Goal: Transaction & Acquisition: Purchase product/service

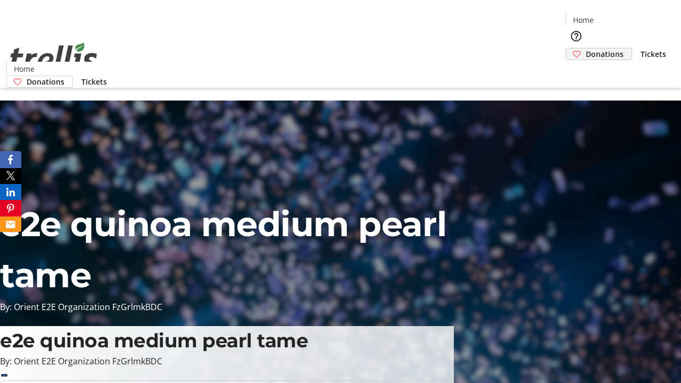
click at [586, 48] on span "Donations" at bounding box center [605, 53] width 38 height 11
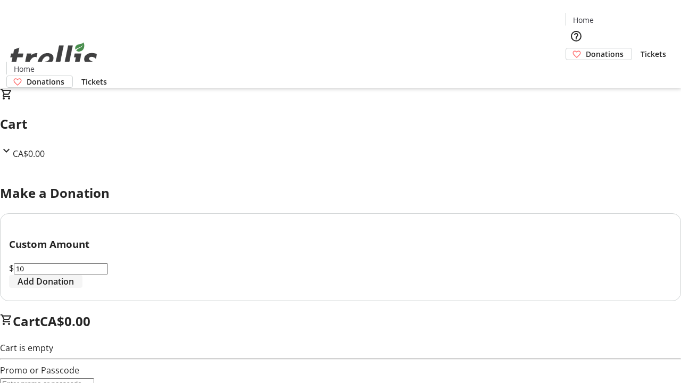
click at [74, 288] on span "Add Donation" at bounding box center [46, 281] width 56 height 13
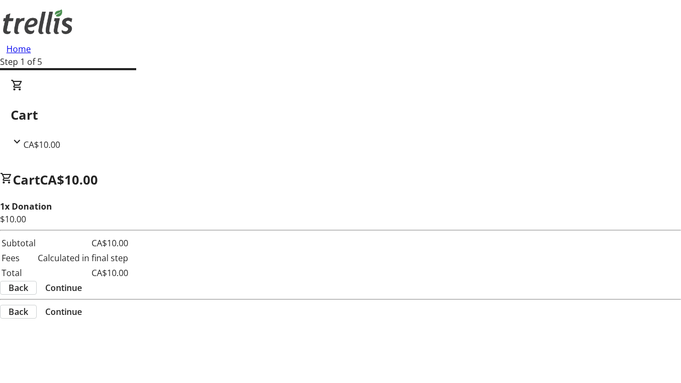
select select "CA"
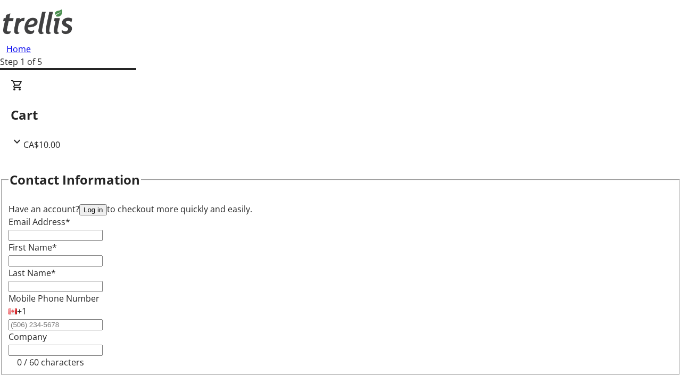
click at [107, 204] on button "Log in" at bounding box center [93, 209] width 28 height 11
